Goal: Transaction & Acquisition: Purchase product/service

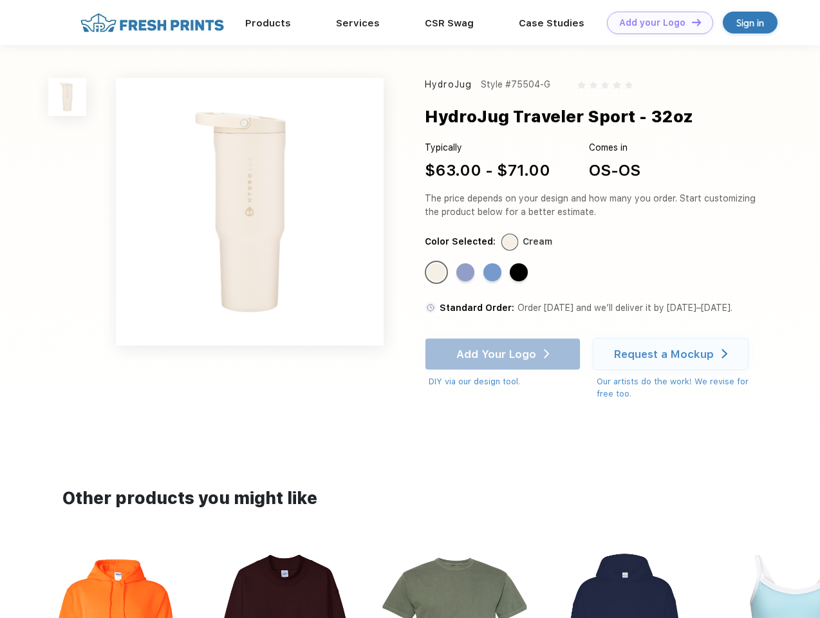
click at [655, 23] on link "Add your Logo Design Tool" at bounding box center [660, 23] width 106 height 23
click at [0, 0] on div "Design Tool" at bounding box center [0, 0] width 0 height 0
click at [691, 22] on link "Add your Logo Design Tool" at bounding box center [660, 23] width 106 height 23
click at [68, 97] on img at bounding box center [67, 97] width 38 height 38
click at [438, 273] on div "Standard Color" at bounding box center [436, 272] width 18 height 18
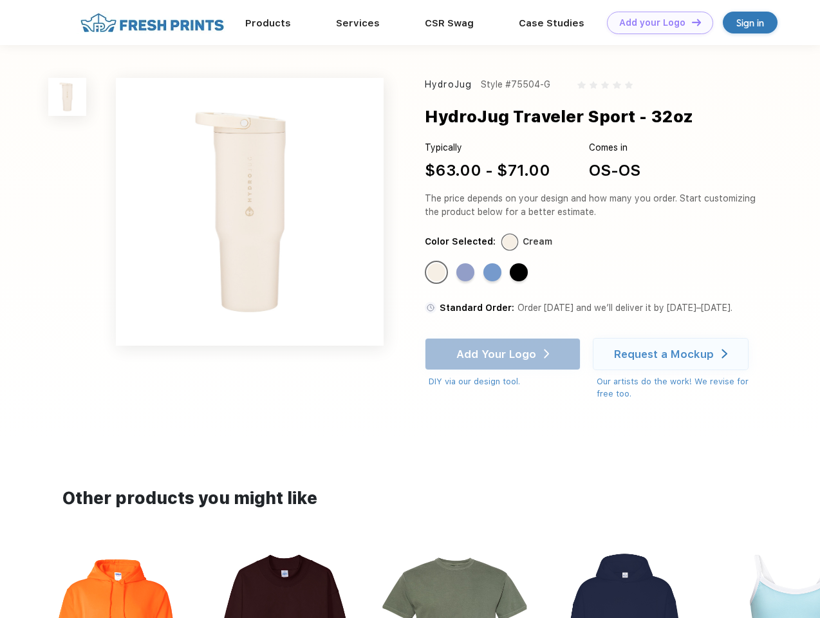
click at [467, 273] on div "Standard Color" at bounding box center [465, 272] width 18 height 18
click at [494, 273] on div "Standard Color" at bounding box center [492, 272] width 18 height 18
click at [520, 273] on div "Standard Color" at bounding box center [519, 272] width 18 height 18
click at [504, 354] on div "Add Your Logo DIY via our design tool. Ah shoot! This product isn't up in our d…" at bounding box center [503, 363] width 156 height 50
click at [673, 354] on div "Request a Mockup" at bounding box center [664, 354] width 100 height 13
